Goal: Information Seeking & Learning: Understand process/instructions

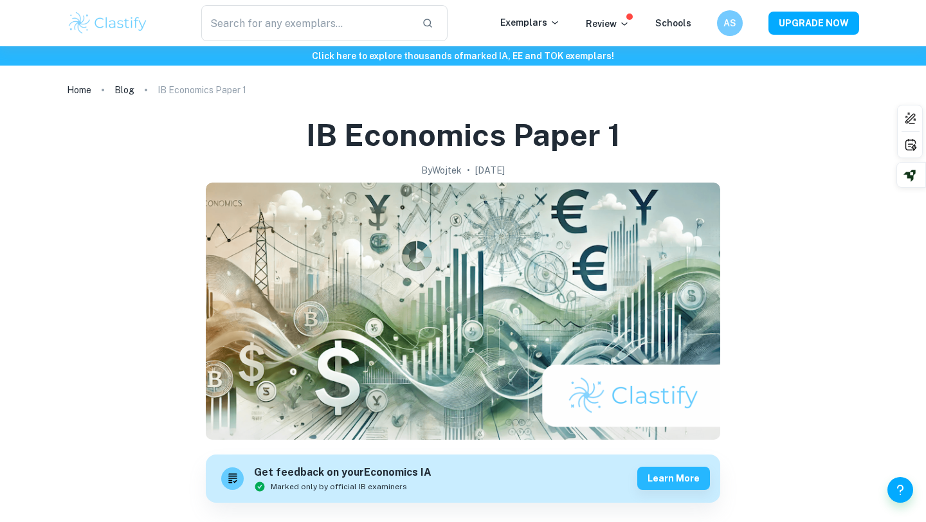
scroll to position [396, 0]
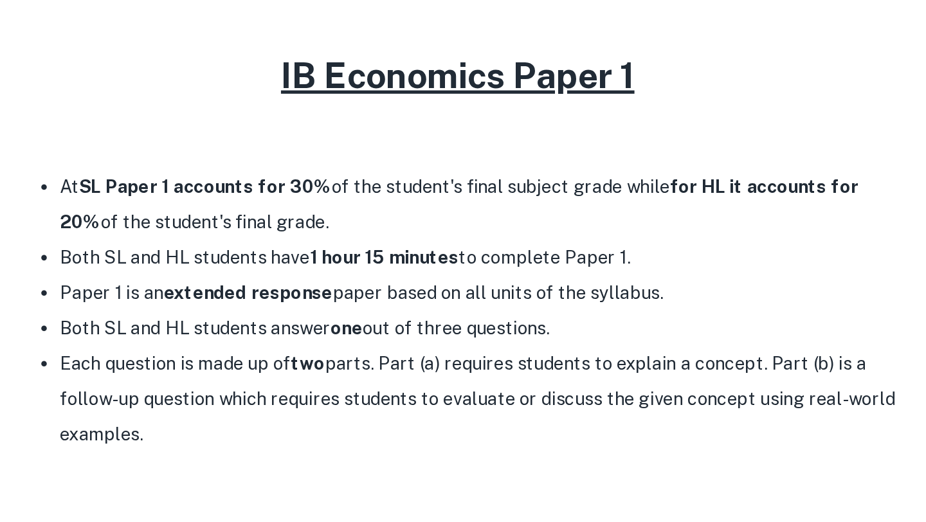
click at [365, 328] on li "Both SL and HL students have 1 hour 15 minutes to complete Paper 1." at bounding box center [475, 326] width 489 height 21
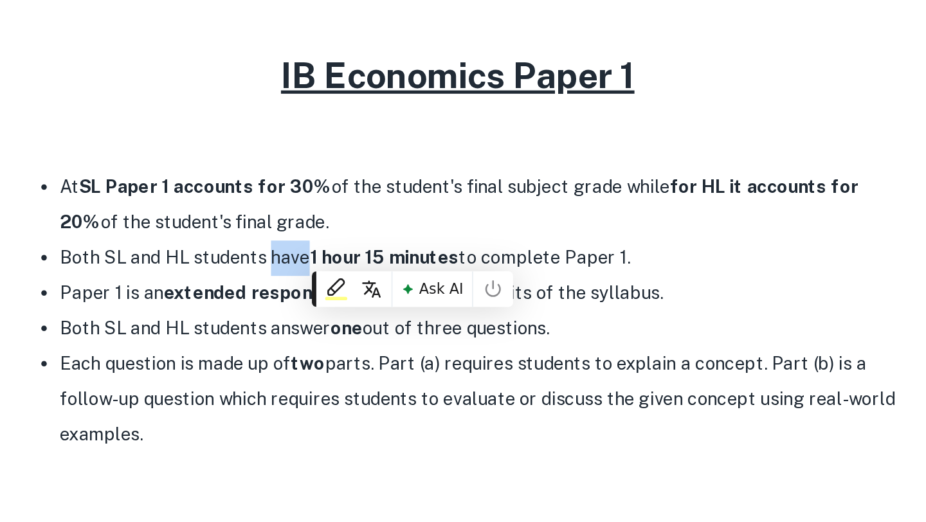
click at [365, 328] on li "Both SL and HL students have 1 hour 15 minutes to complete Paper 1." at bounding box center [475, 326] width 489 height 21
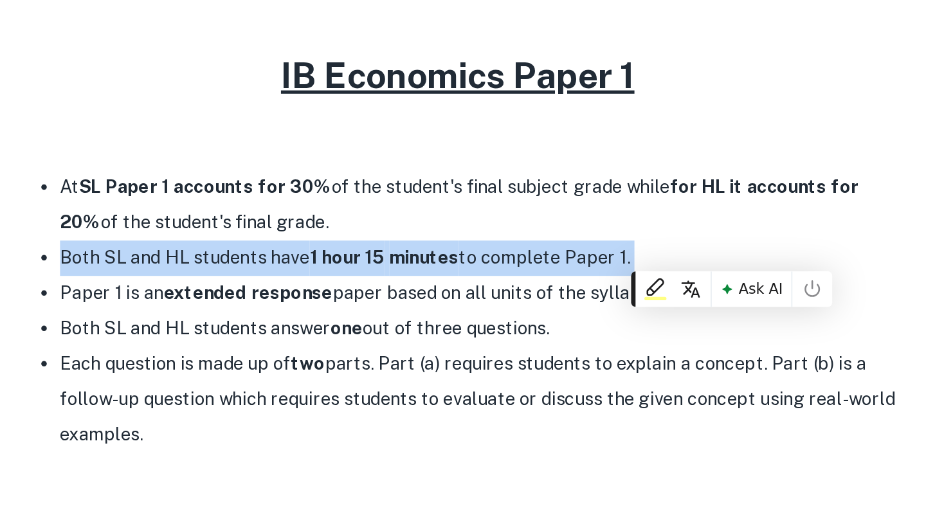
click at [365, 328] on li "Both SL and HL students have 1 hour 15 minutes to complete Paper 1." at bounding box center [475, 326] width 489 height 21
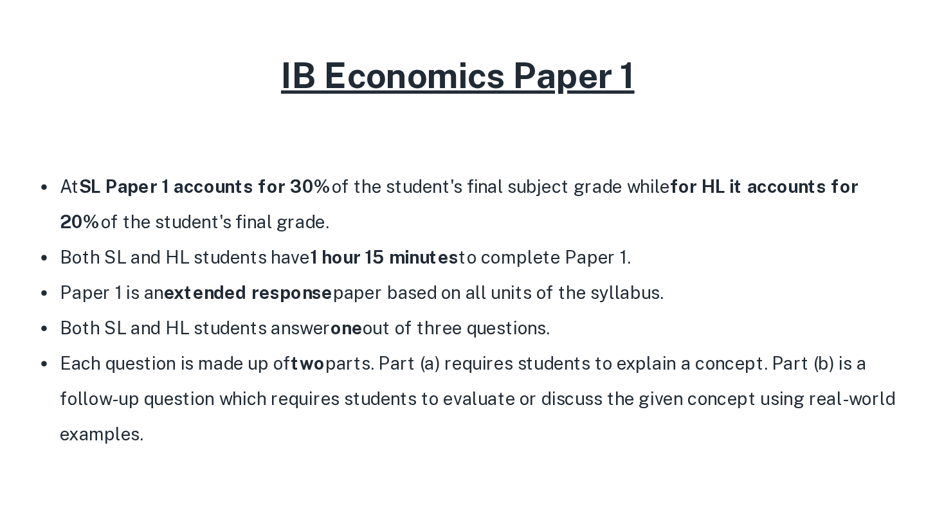
click at [422, 372] on li "Both SL and HL students answer one out of three questions." at bounding box center [475, 367] width 489 height 21
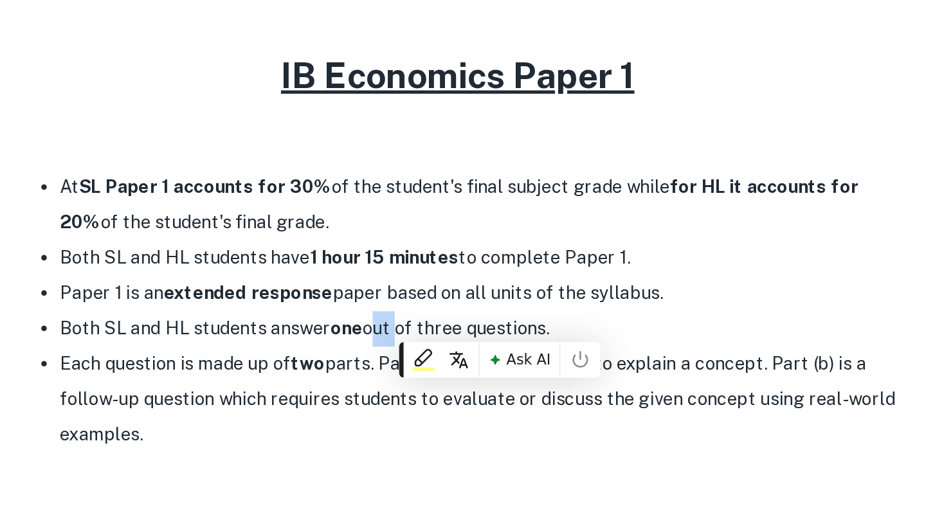
click at [422, 372] on li "Both SL and HL students answer one out of three questions." at bounding box center [475, 367] width 489 height 21
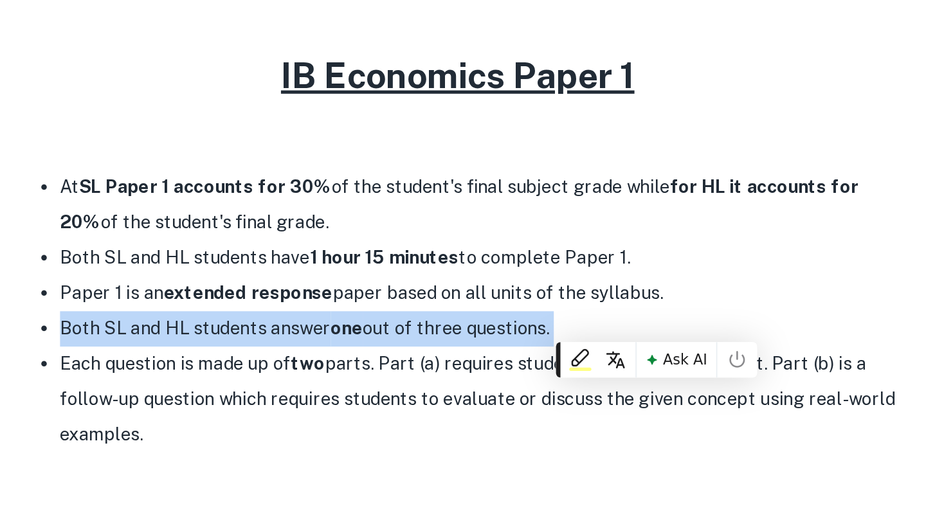
click at [422, 372] on li "Both SL and HL students answer one out of three questions." at bounding box center [475, 367] width 489 height 21
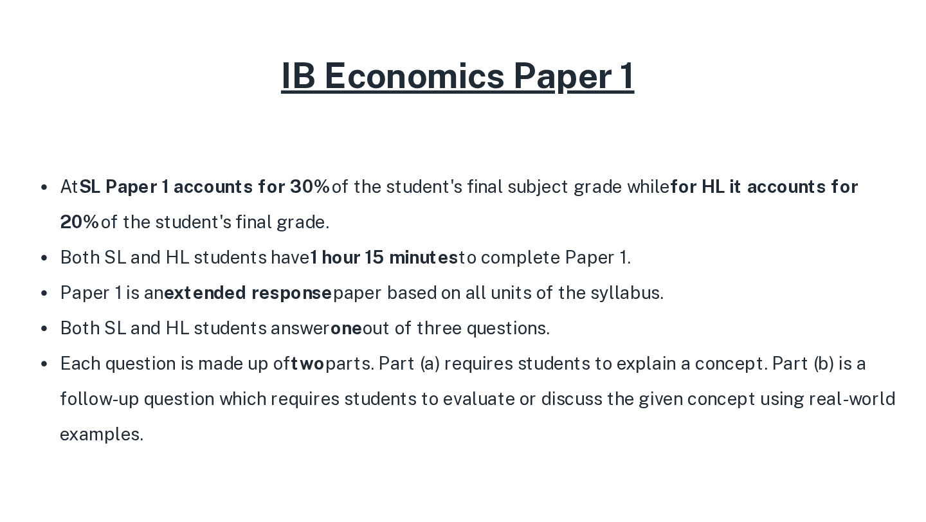
click at [463, 393] on li "Each question is made up of two parts. Part (a) requires students to explain a …" at bounding box center [475, 409] width 489 height 62
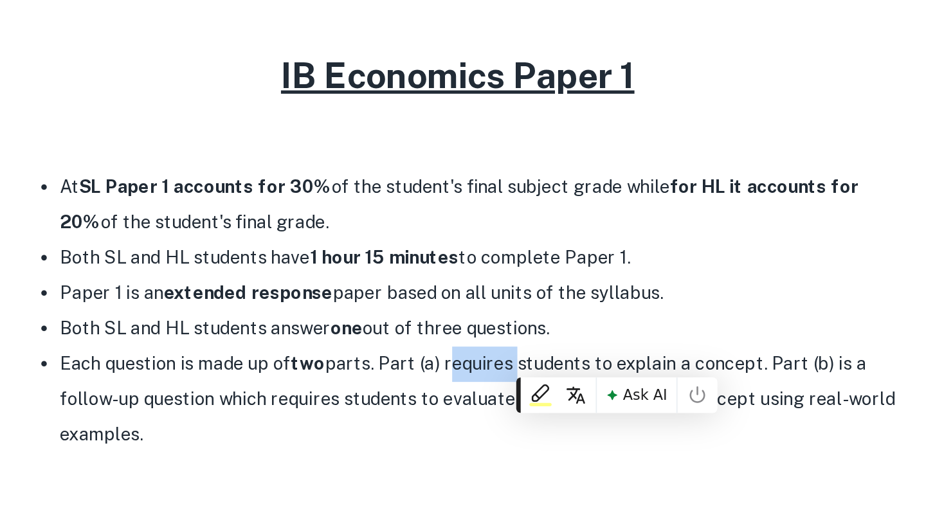
click at [463, 393] on li "Each question is made up of two parts. Part (a) requires students to explain a …" at bounding box center [475, 409] width 489 height 62
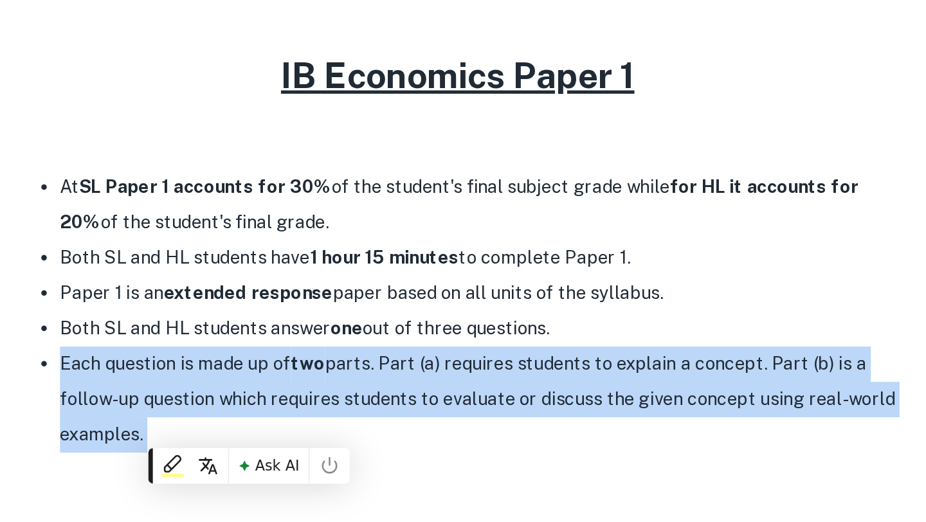
click at [463, 393] on li "Each question is made up of two parts. Part (a) requires students to explain a …" at bounding box center [475, 409] width 489 height 62
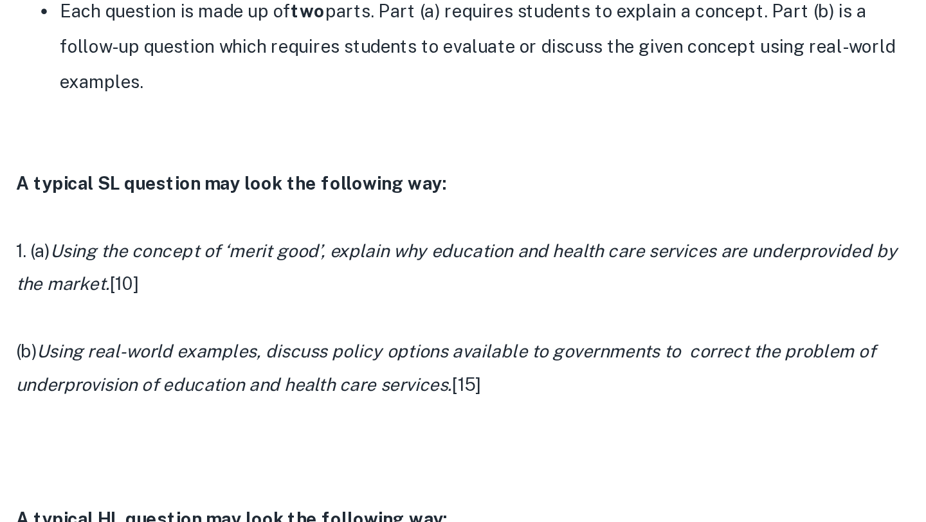
scroll to position [561, 0]
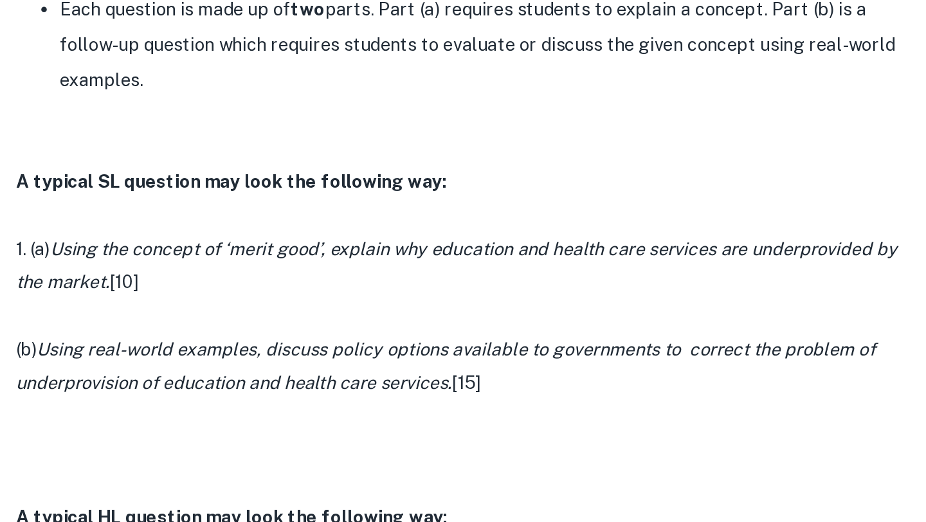
click at [462, 433] on p "(b) Using real-world examples, discuss policy options available to governments …" at bounding box center [463, 431] width 514 height 39
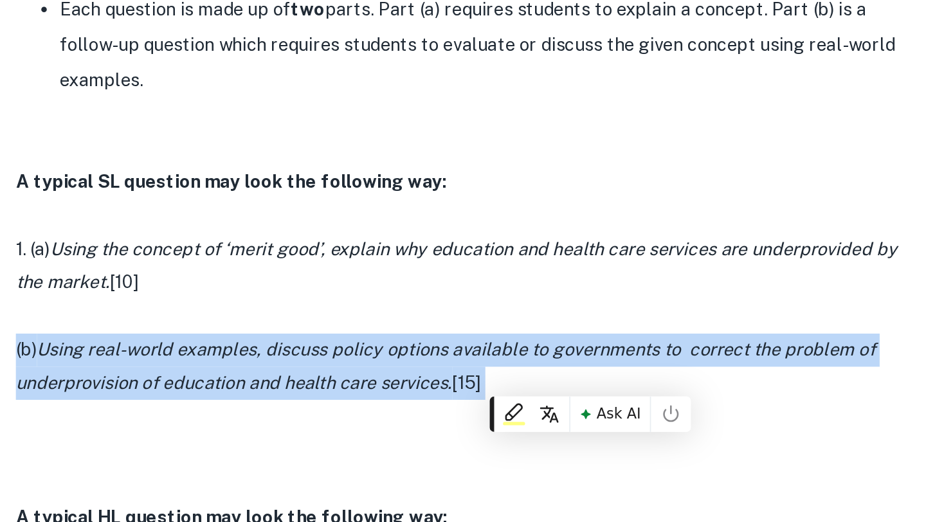
click at [462, 433] on p "(b) Using real-world examples, discuss policy options available to governments …" at bounding box center [463, 431] width 514 height 39
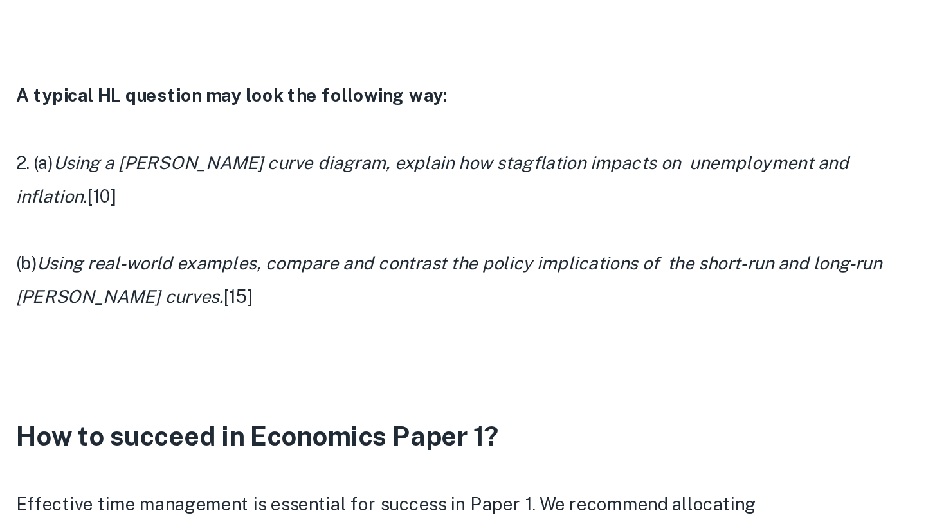
scroll to position [841, 0]
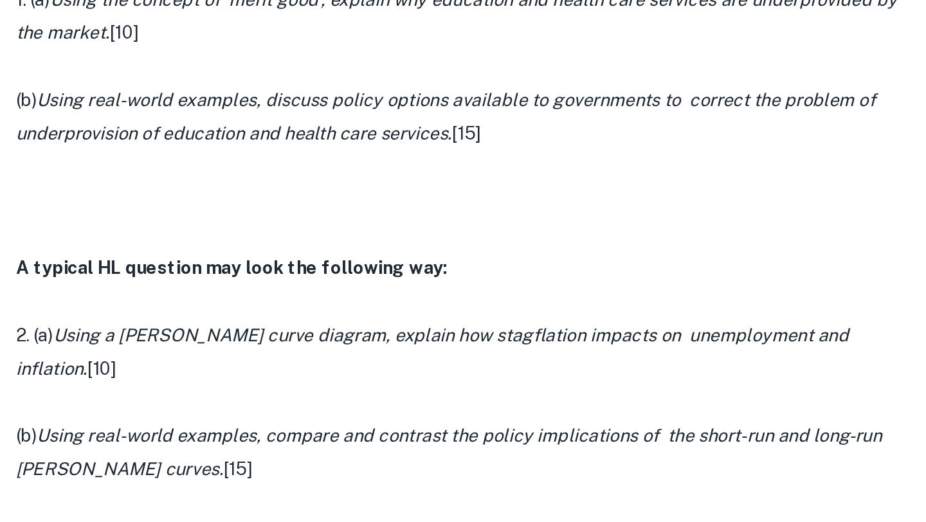
click at [463, 307] on p at bounding box center [463, 316] width 514 height 19
click at [466, 281] on icon "Using a [PERSON_NAME] curve diagram, explain how stagflation impacts on unemplo…" at bounding box center [448, 286] width 485 height 31
click at [460, 330] on icon "Using real-world examples, compare and contrast the policy implications of the …" at bounding box center [458, 345] width 504 height 31
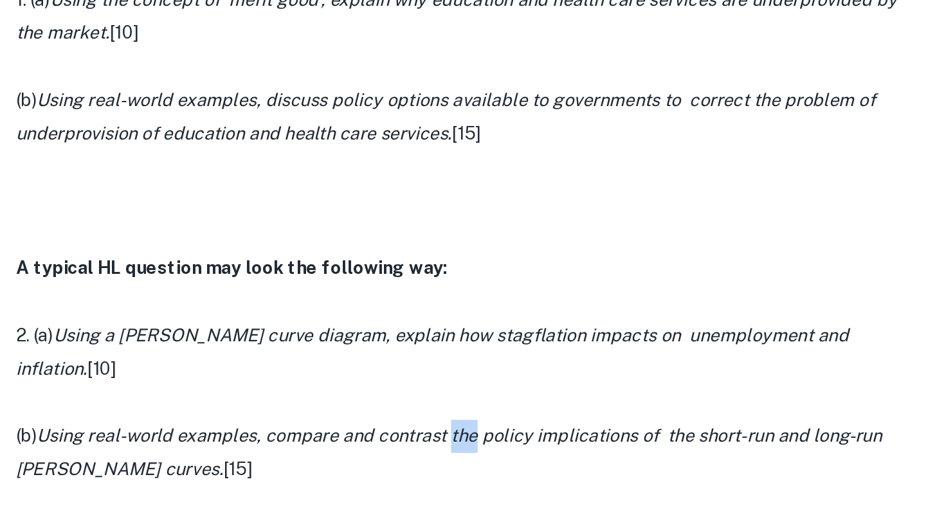
click at [460, 330] on icon "Using real-world examples, compare and contrast the policy implications of the …" at bounding box center [458, 345] width 504 height 31
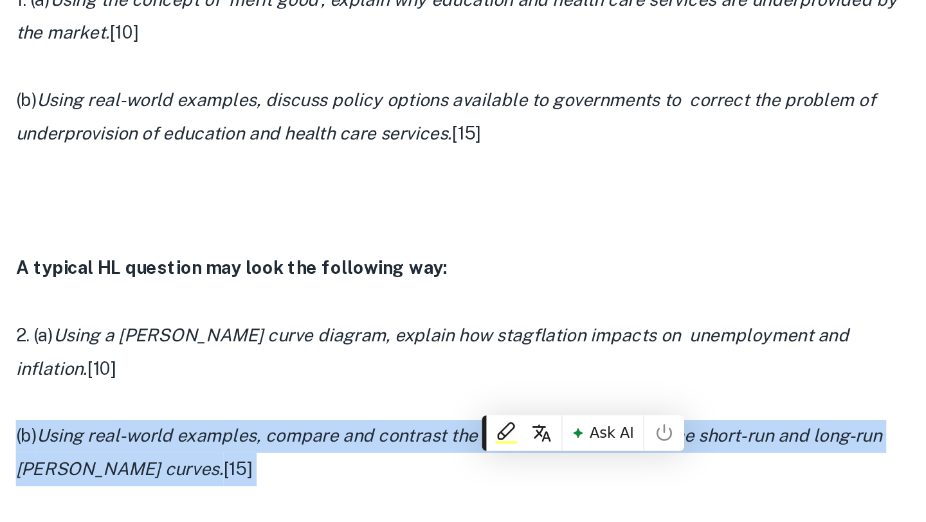
click at [460, 330] on icon "Using real-world examples, compare and contrast the policy implications of the …" at bounding box center [458, 345] width 504 height 31
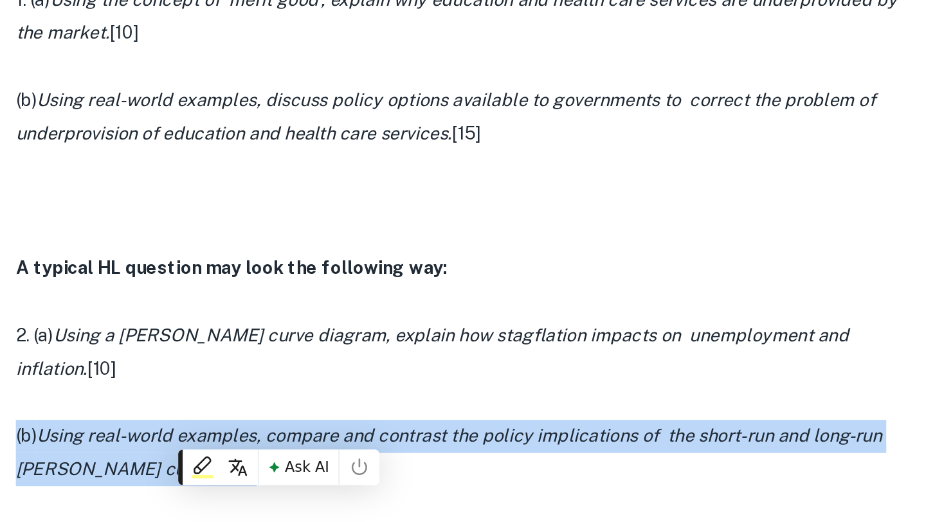
click at [460, 330] on icon "Using real-world examples, compare and contrast the policy implications of the …" at bounding box center [458, 345] width 504 height 31
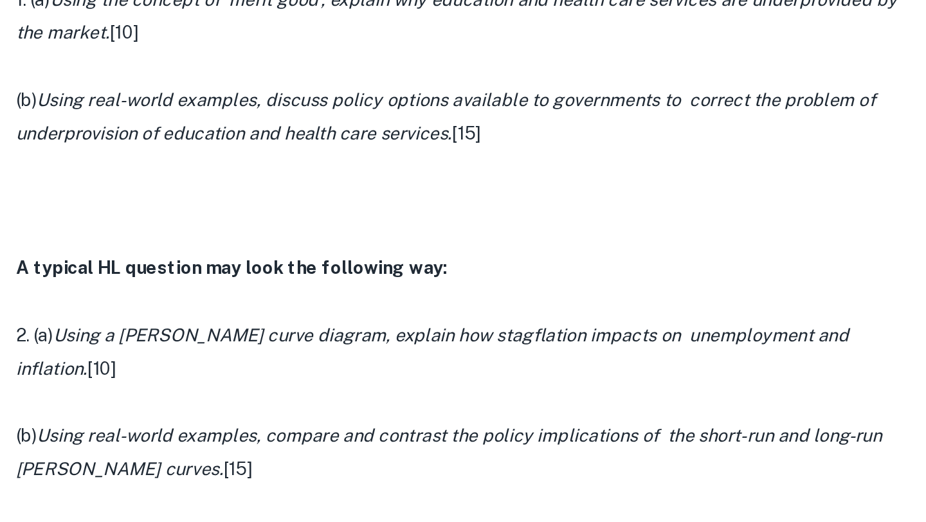
click at [467, 276] on icon "Using a [PERSON_NAME] curve diagram, explain how stagflation impacts on unemplo…" at bounding box center [448, 286] width 485 height 31
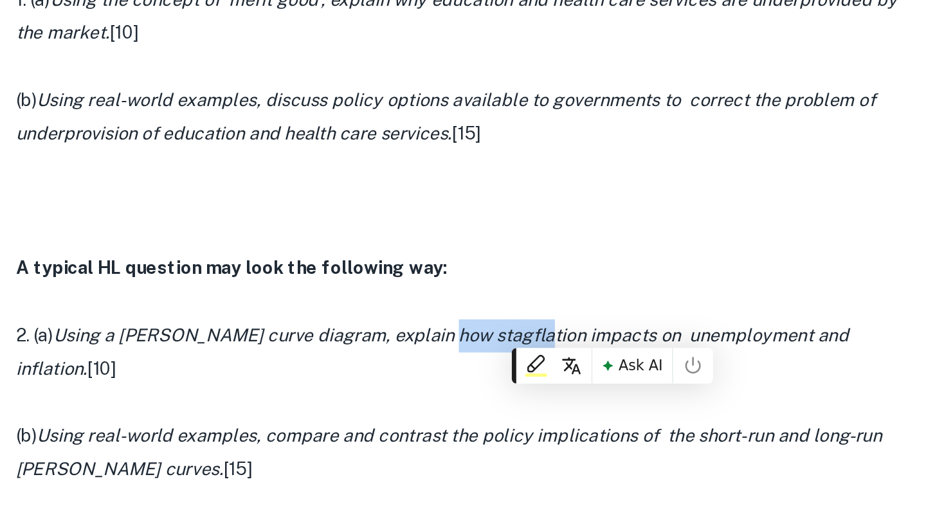
click at [467, 276] on icon "Using a [PERSON_NAME] curve diagram, explain how stagflation impacts on unemplo…" at bounding box center [448, 286] width 485 height 31
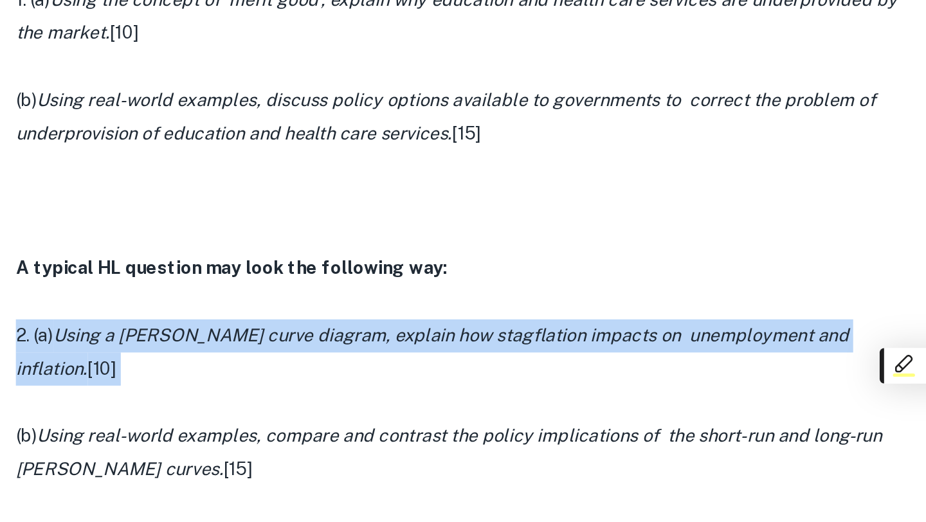
click at [467, 276] on icon "Using a [PERSON_NAME] curve diagram, explain how stagflation impacts on unemplo…" at bounding box center [448, 286] width 485 height 31
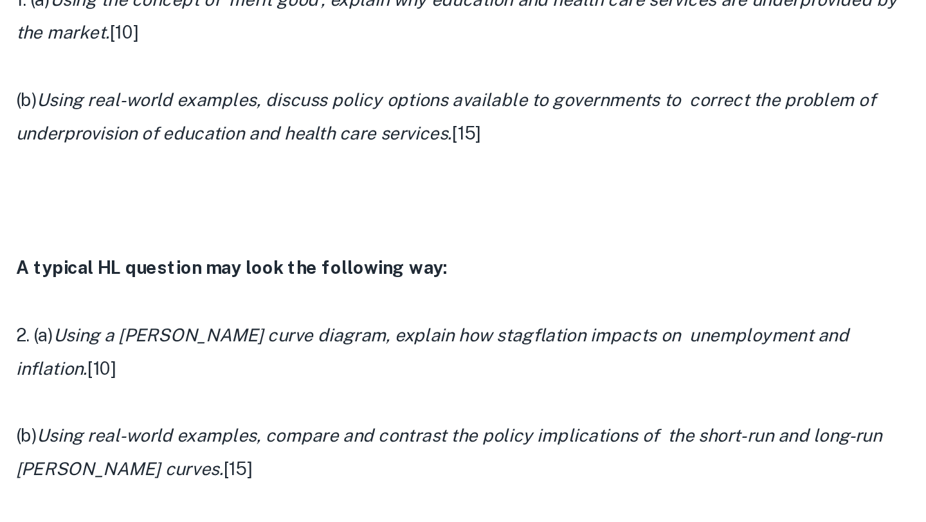
click at [465, 330] on icon "Using real-world examples, compare and contrast the policy implications of the …" at bounding box center [458, 345] width 504 height 31
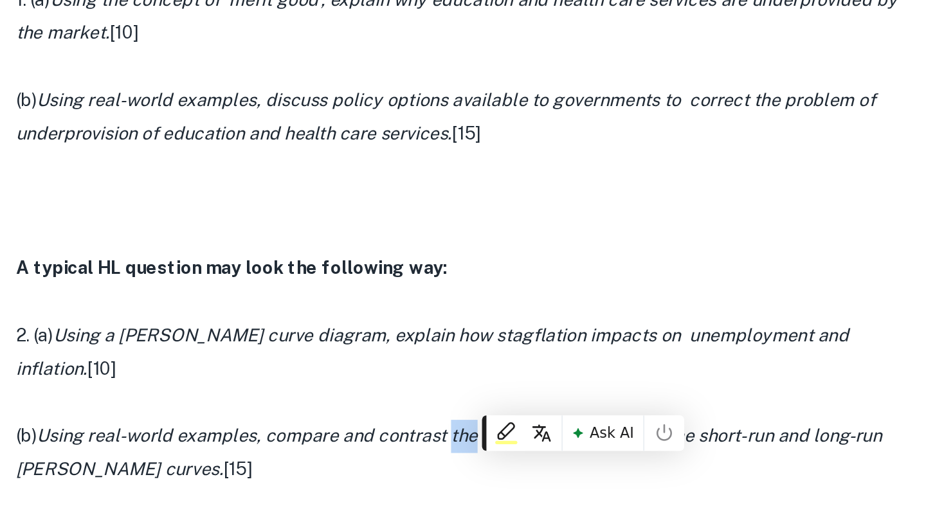
click at [465, 330] on icon "Using real-world examples, compare and contrast the policy implications of the …" at bounding box center [458, 345] width 504 height 31
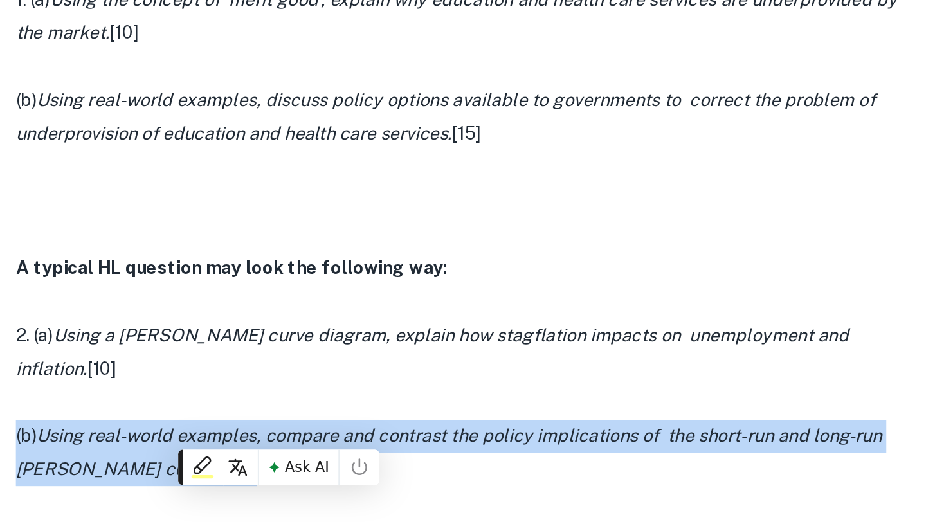
click at [465, 330] on icon "Using real-world examples, compare and contrast the policy implications of the …" at bounding box center [458, 345] width 504 height 31
click at [475, 275] on icon "Using a [PERSON_NAME] curve diagram, explain how stagflation impacts on unemplo…" at bounding box center [448, 286] width 485 height 31
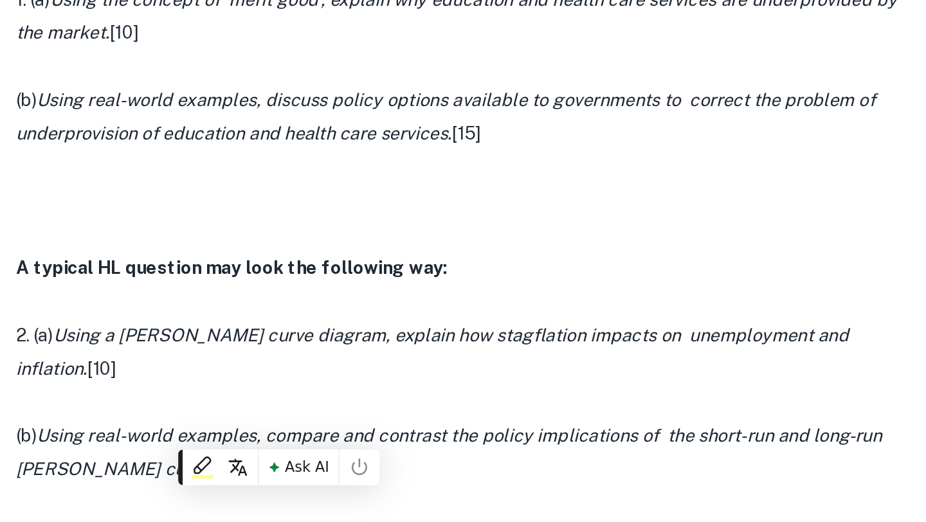
click at [475, 275] on icon "Using a [PERSON_NAME] curve diagram, explain how stagflation impacts on unemplo…" at bounding box center [448, 286] width 485 height 31
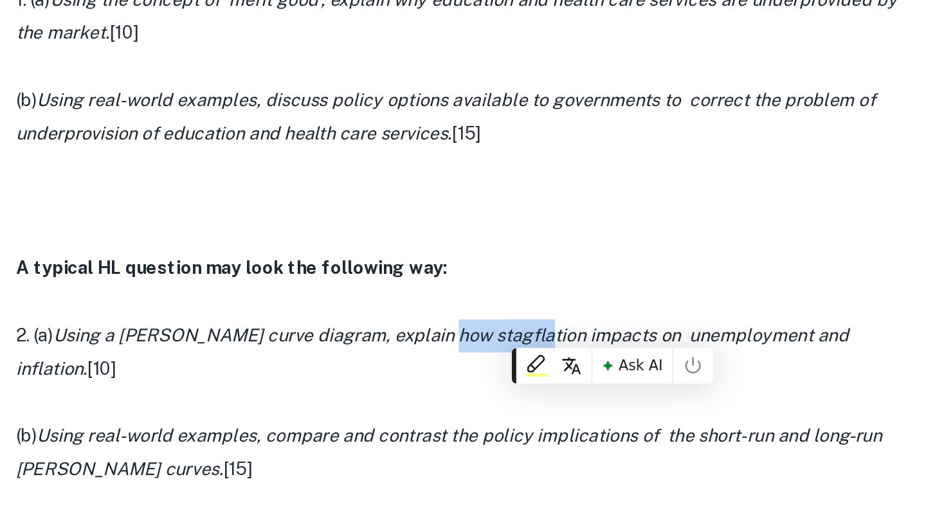
click at [475, 275] on icon "Using a [PERSON_NAME] curve diagram, explain how stagflation impacts on unemplo…" at bounding box center [448, 286] width 485 height 31
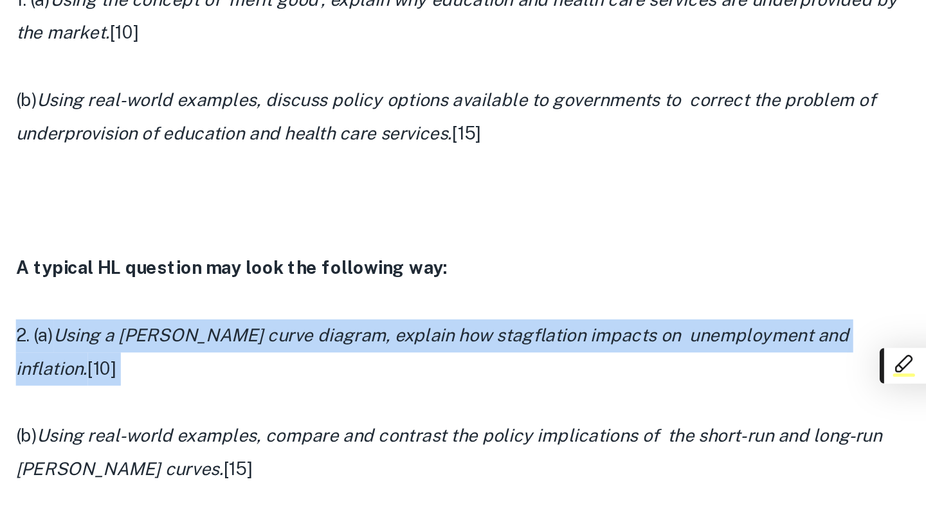
click at [475, 275] on icon "Using a [PERSON_NAME] curve diagram, explain how stagflation impacts on unemplo…" at bounding box center [448, 286] width 485 height 31
click at [477, 307] on p at bounding box center [463, 316] width 514 height 19
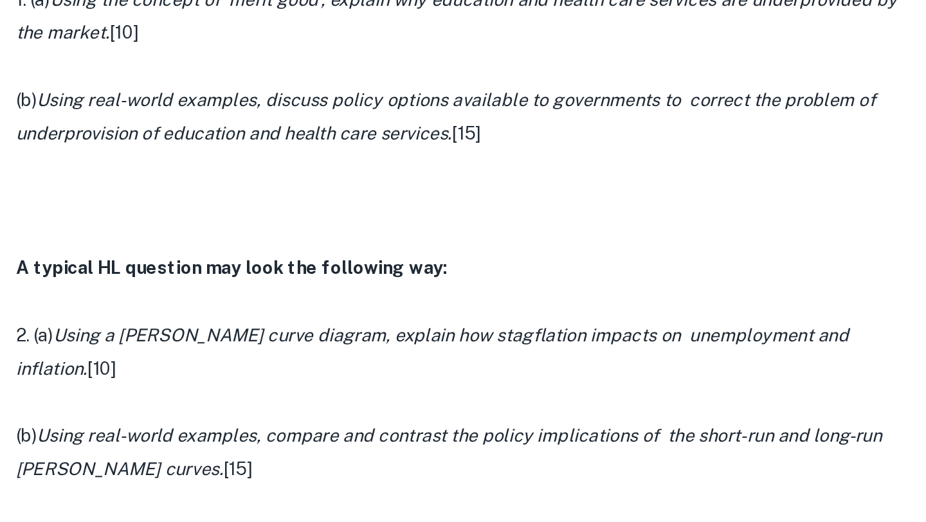
click at [474, 330] on icon "Using real-world examples, compare and contrast the policy implications of the …" at bounding box center [458, 345] width 504 height 31
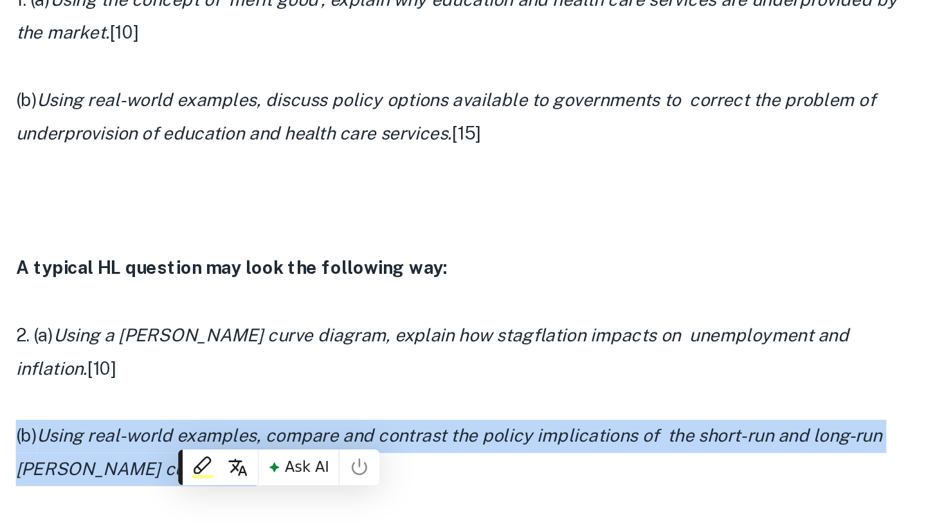
click at [474, 330] on icon "Using real-world examples, compare and contrast the policy implications of the …" at bounding box center [458, 345] width 504 height 31
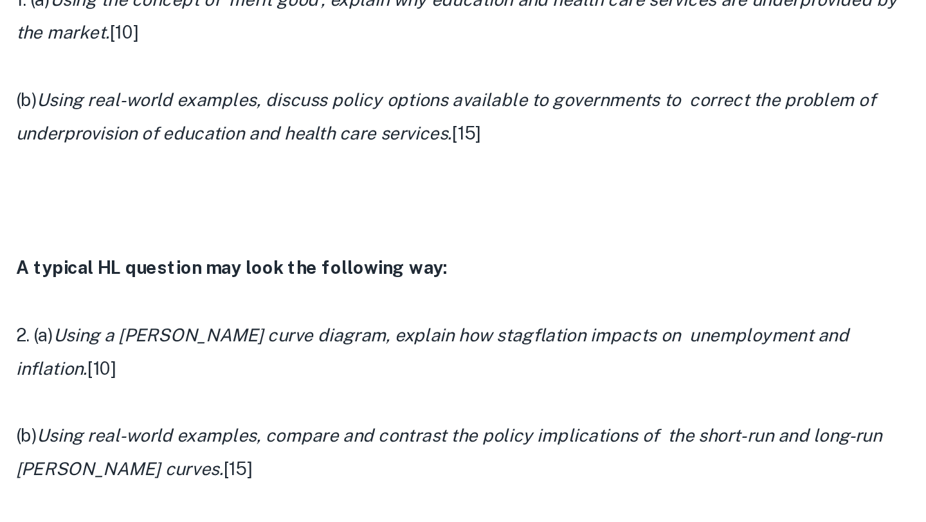
click at [477, 284] on p "2. (a) Using a [PERSON_NAME] curve diagram, explain how stagflation impacts on …" at bounding box center [463, 287] width 514 height 39
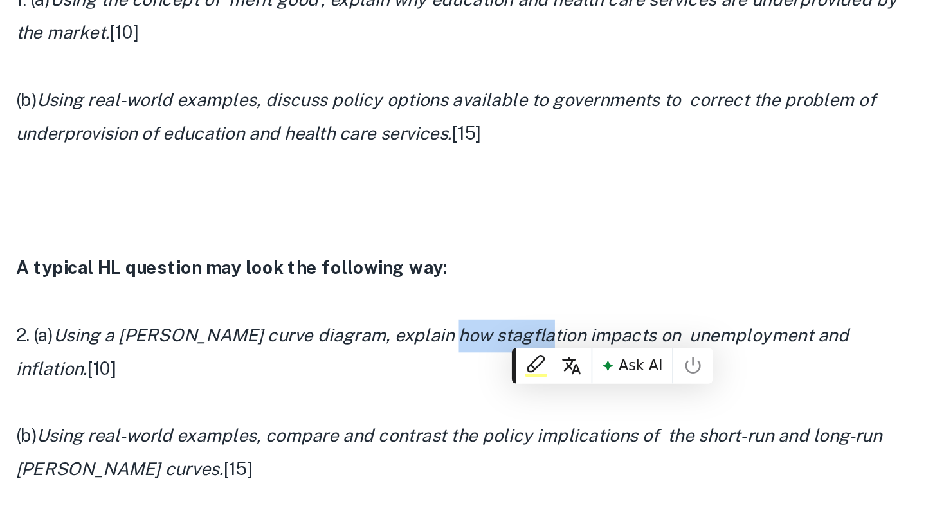
click at [477, 284] on p "2. (a) Using a [PERSON_NAME] curve diagram, explain how stagflation impacts on …" at bounding box center [463, 287] width 514 height 39
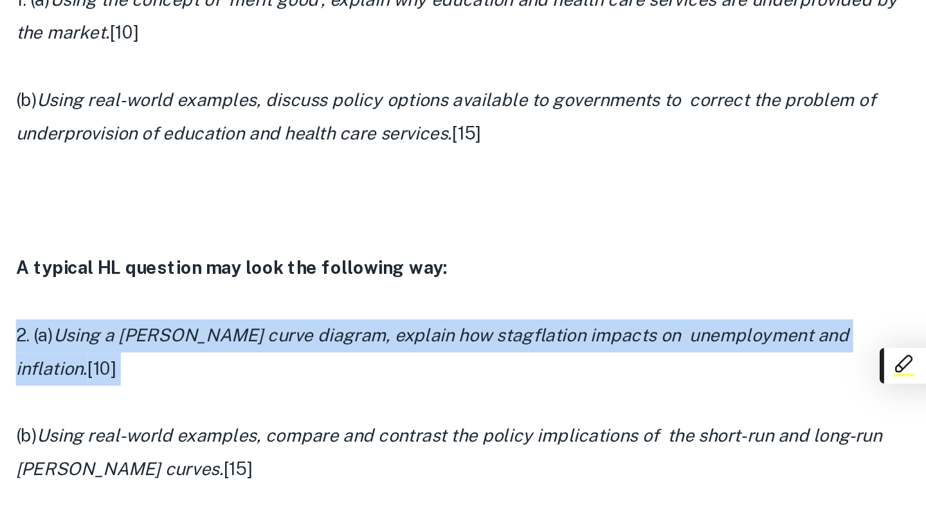
click at [477, 284] on p "2. (a) Using a [PERSON_NAME] curve diagram, explain how stagflation impacts on …" at bounding box center [463, 287] width 514 height 39
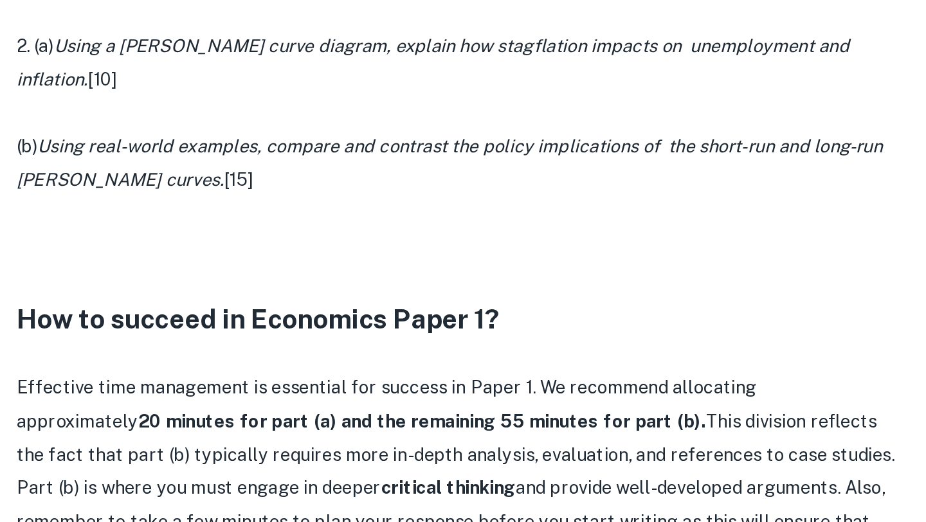
scroll to position [901, 0]
